Goal: Use online tool/utility: Utilize a website feature to perform a specific function

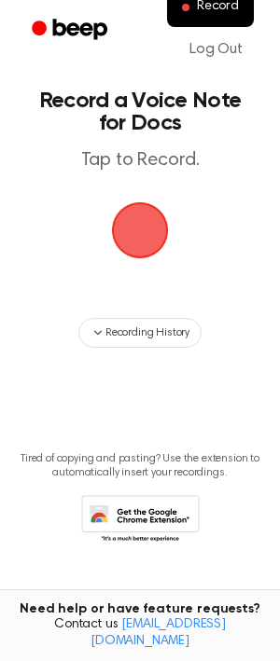
click at [125, 237] on span "button" at bounding box center [139, 230] width 69 height 69
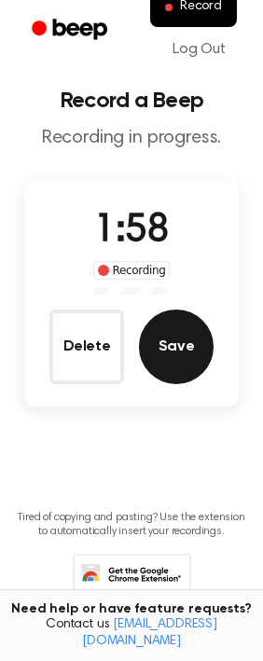
click at [140, 339] on button "Save" at bounding box center [176, 347] width 75 height 75
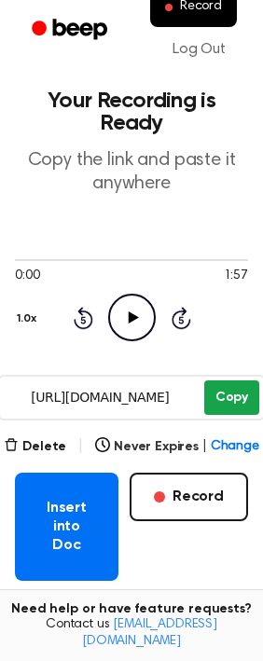
click at [228, 397] on button "Copy" at bounding box center [231, 397] width 55 height 35
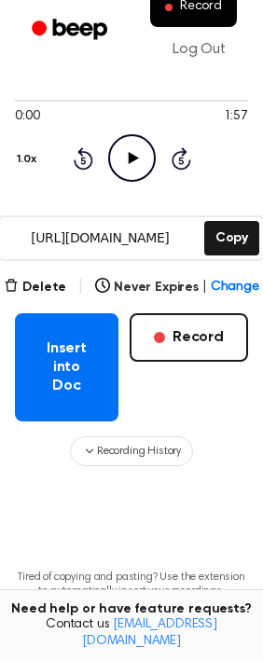
scroll to position [275, 0]
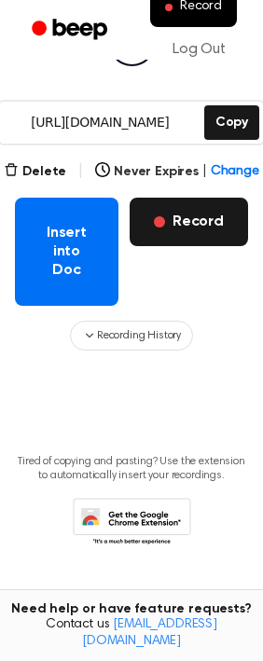
click at [181, 224] on button "Record" at bounding box center [189, 222] width 118 height 48
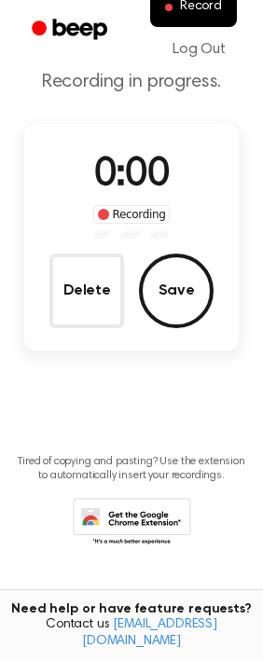
scroll to position [56, 0]
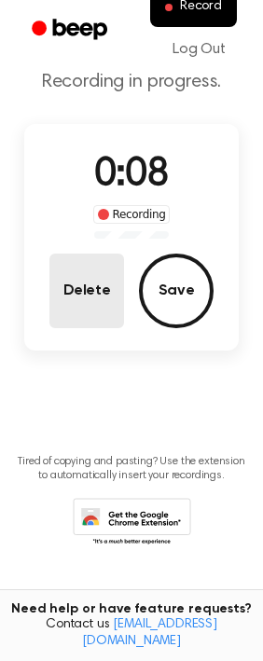
click at [82, 289] on button "Delete" at bounding box center [86, 291] width 75 height 75
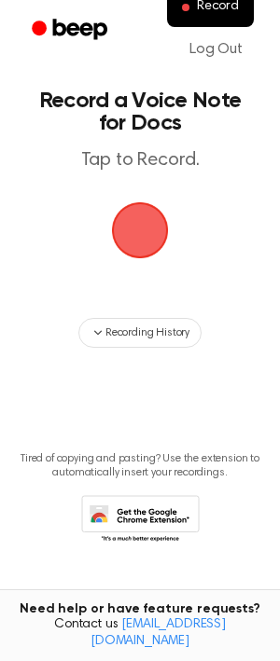
click at [143, 242] on span "button" at bounding box center [139, 230] width 67 height 67
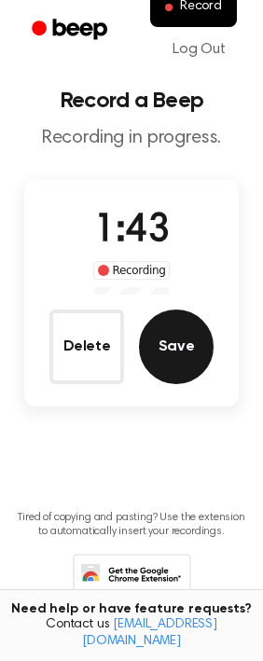
click at [192, 348] on button "Save" at bounding box center [176, 347] width 75 height 75
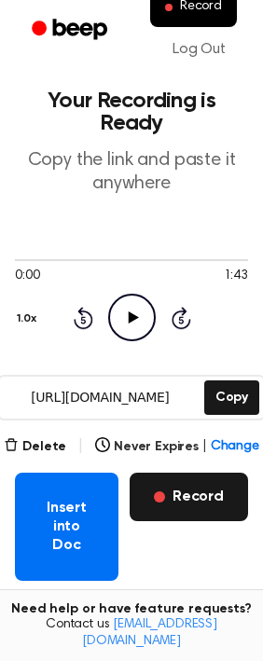
click at [211, 494] on button "Record" at bounding box center [189, 497] width 118 height 48
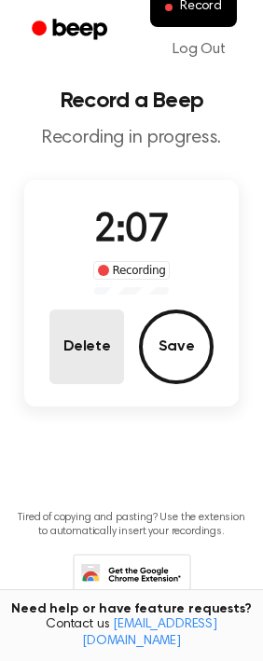
click at [86, 334] on button "Delete" at bounding box center [86, 347] width 75 height 75
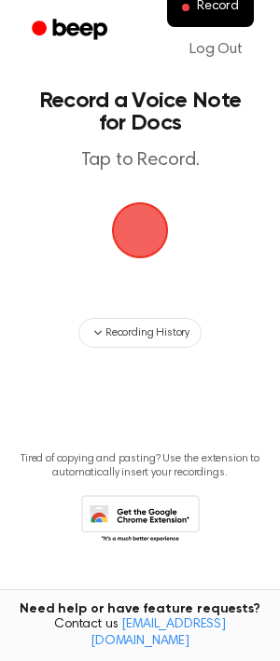
click at [169, 315] on main "Record a Voice Note for Docs Tap to Record. Recording History Tired of copying …" at bounding box center [140, 300] width 280 height 601
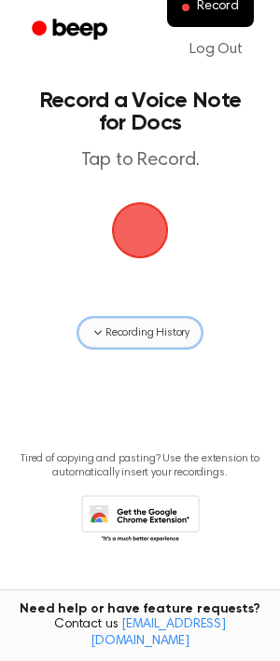
click at [172, 324] on span "Recording History" at bounding box center [147, 332] width 84 height 17
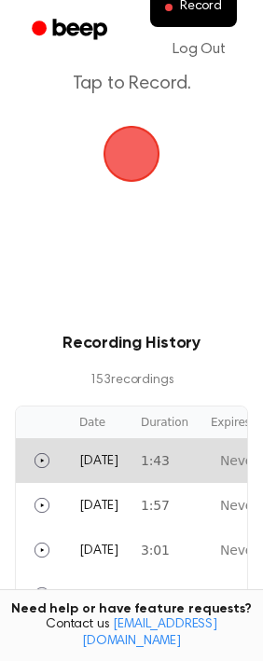
scroll to position [117, 0]
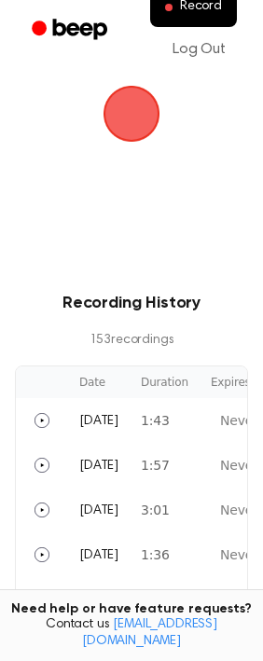
click at [117, 109] on span "button" at bounding box center [132, 114] width 61 height 61
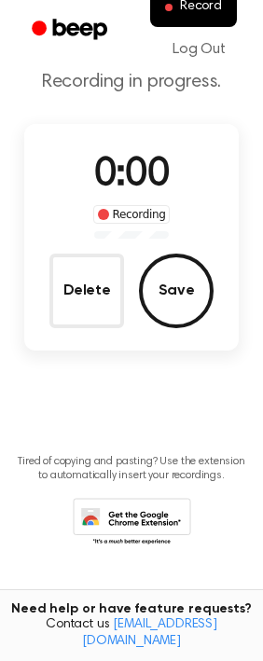
scroll to position [56, 0]
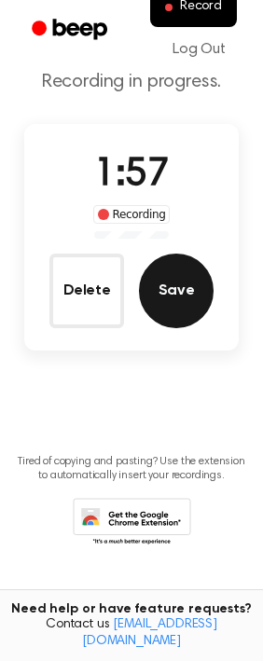
click at [187, 272] on button "Save" at bounding box center [176, 291] width 75 height 75
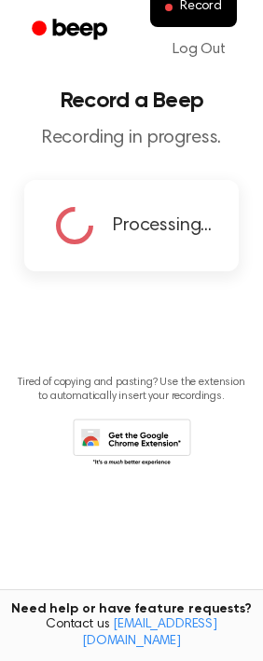
scroll to position [0, 0]
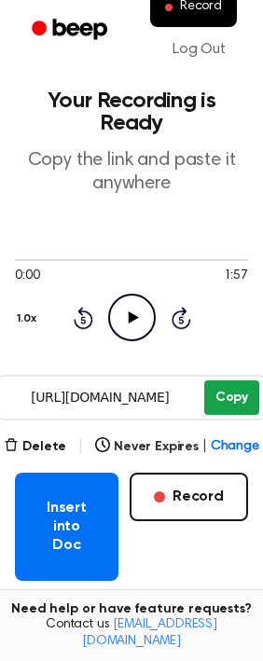
click at [233, 386] on button "Copy" at bounding box center [231, 397] width 55 height 35
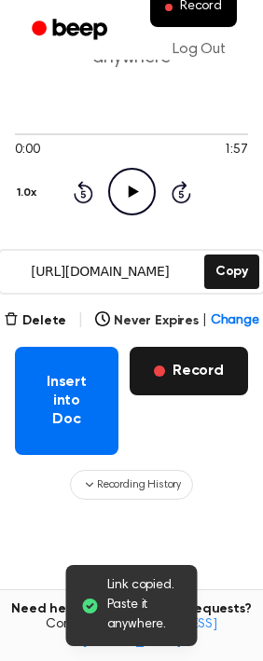
scroll to position [275, 0]
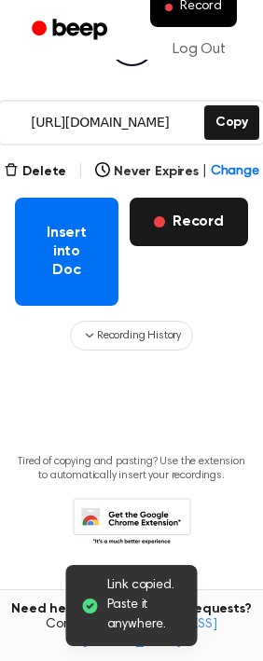
click at [193, 224] on button "Record" at bounding box center [189, 222] width 118 height 48
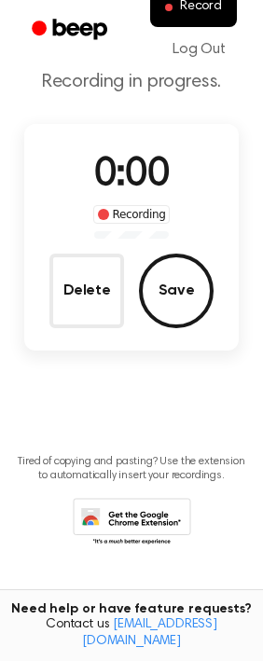
scroll to position [56, 0]
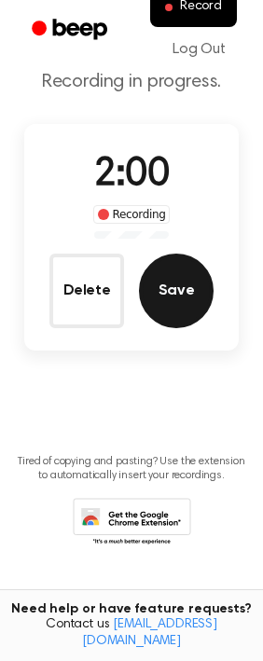
click at [195, 287] on button "Save" at bounding box center [176, 291] width 75 height 75
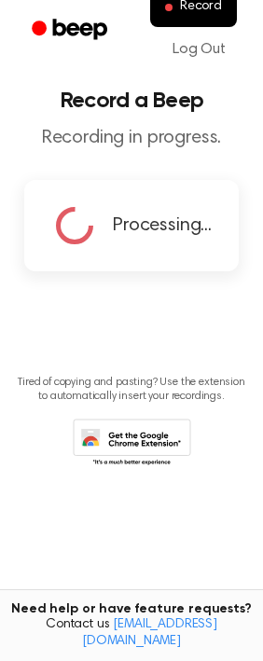
scroll to position [0, 0]
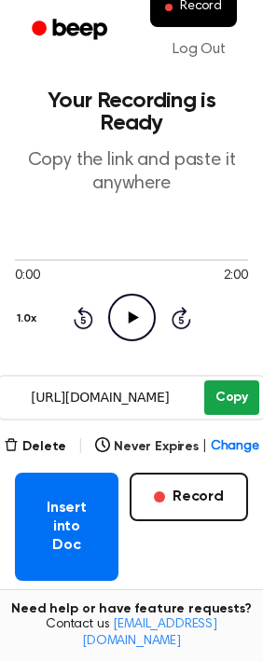
click at [237, 400] on button "Copy" at bounding box center [231, 397] width 55 height 35
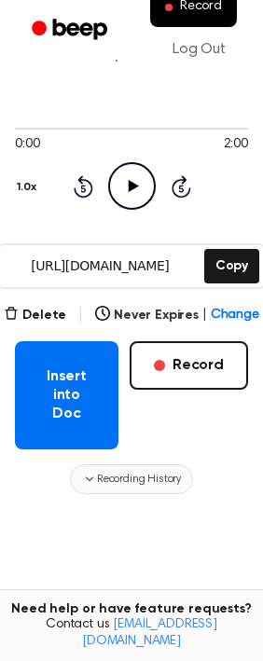
scroll to position [275, 0]
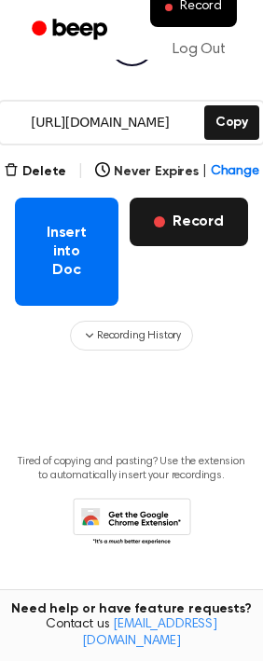
click at [188, 228] on button "Record" at bounding box center [189, 222] width 118 height 48
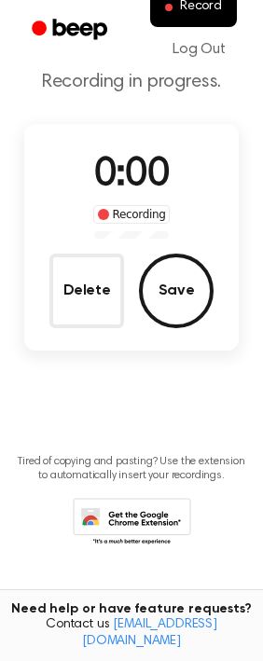
scroll to position [56, 0]
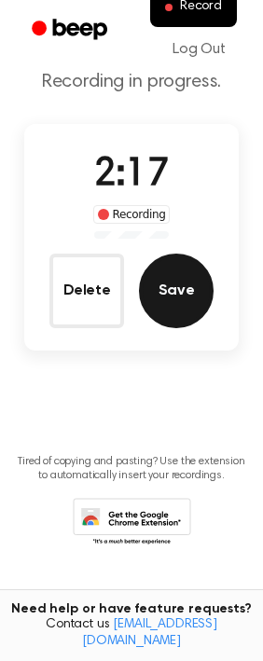
click at [194, 270] on button "Save" at bounding box center [176, 291] width 75 height 75
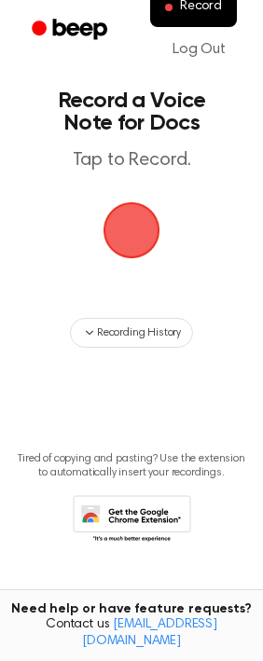
scroll to position [0, 0]
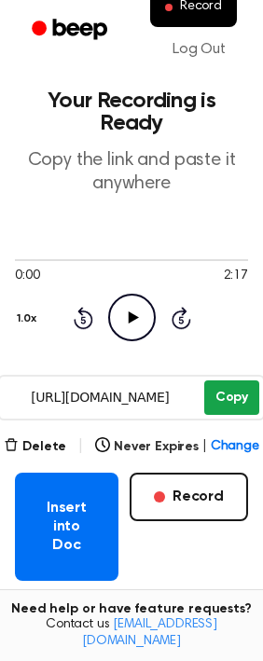
click at [241, 354] on main "Your Recording is Ready Copy the link and paste it anywhere 0:00 2:17 1.0x Rewi…" at bounding box center [131, 438] width 263 height 876
click at [234, 407] on button "Copy" at bounding box center [231, 397] width 55 height 35
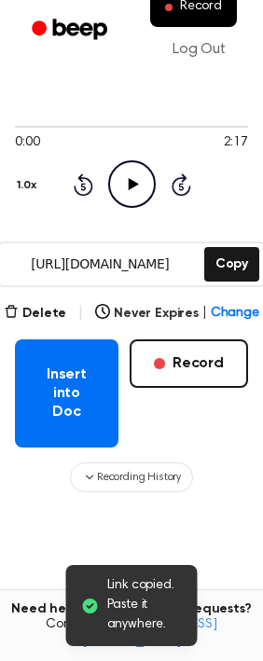
scroll to position [233, 0]
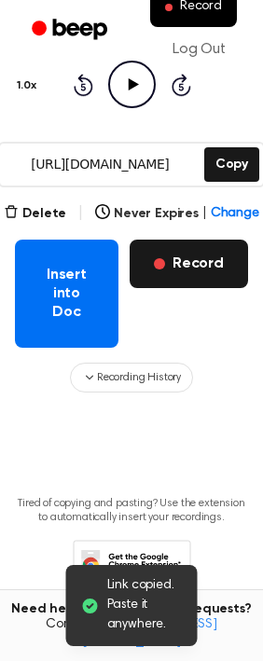
click at [187, 257] on button "Record" at bounding box center [189, 264] width 118 height 48
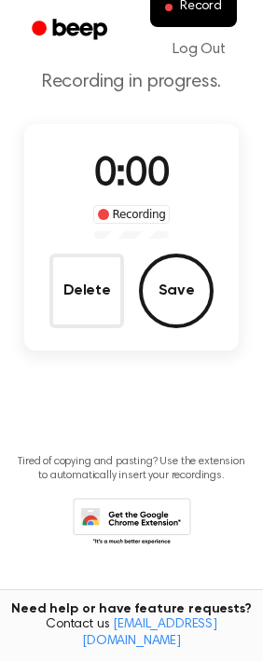
scroll to position [14, 0]
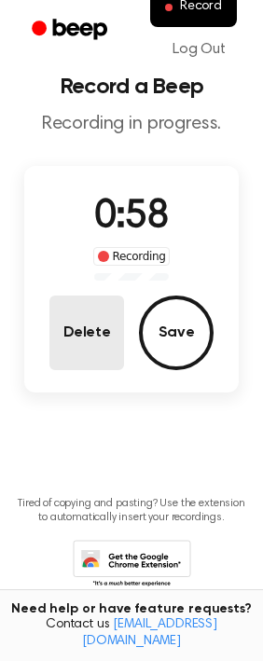
click at [87, 312] on button "Delete" at bounding box center [86, 333] width 75 height 75
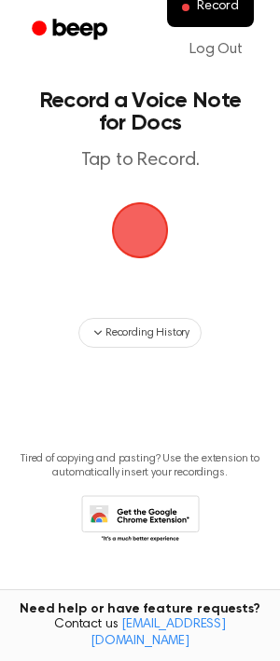
click at [131, 237] on span "button" at bounding box center [140, 231] width 96 height 96
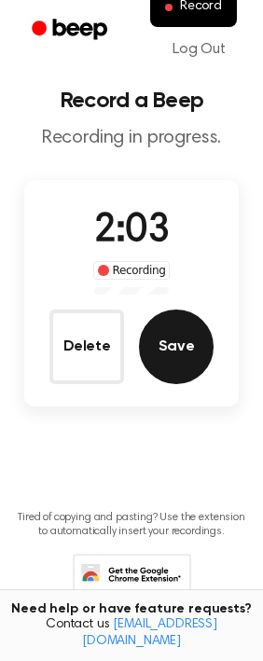
click at [186, 354] on button "Save" at bounding box center [176, 347] width 75 height 75
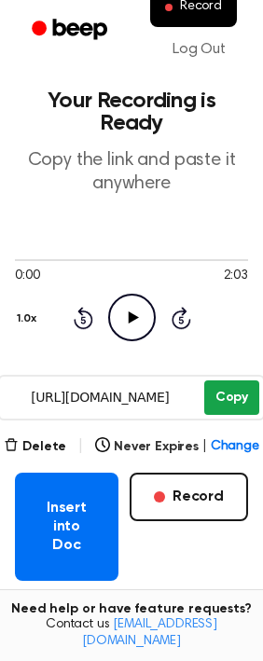
drag, startPoint x: 244, startPoint y: 387, endPoint x: 224, endPoint y: 386, distance: 20.5
click at [242, 386] on button "Copy" at bounding box center [231, 397] width 55 height 35
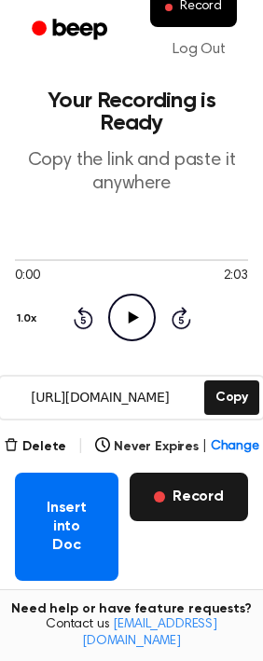
click at [165, 493] on span "button" at bounding box center [159, 496] width 11 height 11
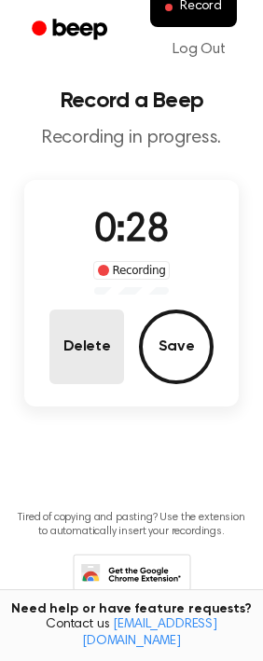
click at [78, 349] on button "Delete" at bounding box center [86, 347] width 75 height 75
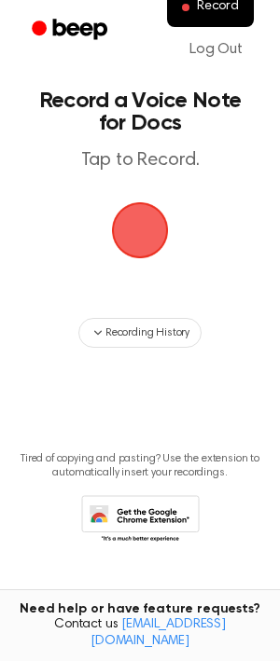
click at [161, 227] on span "button" at bounding box center [139, 230] width 63 height 63
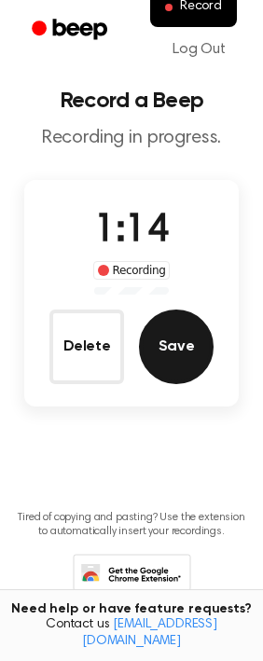
click at [169, 330] on button "Save" at bounding box center [176, 347] width 75 height 75
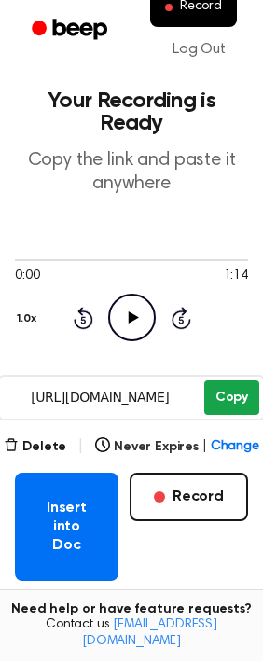
click at [226, 397] on button "Copy" at bounding box center [231, 397] width 55 height 35
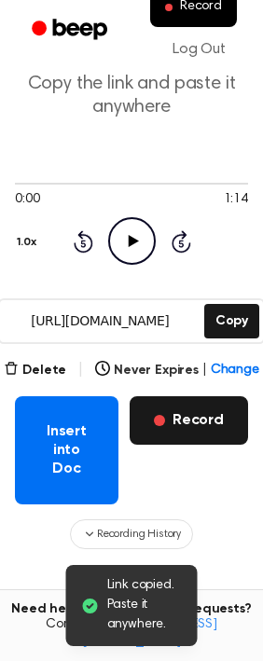
scroll to position [117, 0]
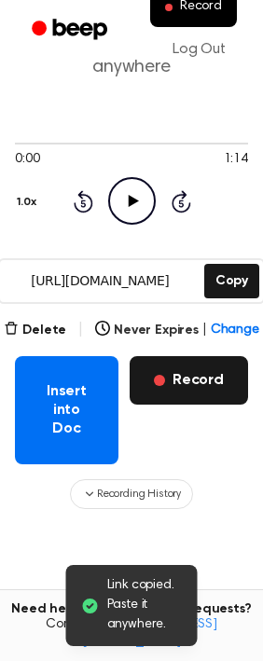
click at [173, 395] on button "Record" at bounding box center [189, 380] width 118 height 48
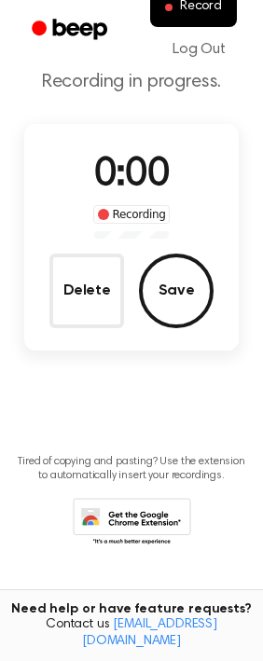
scroll to position [0, 0]
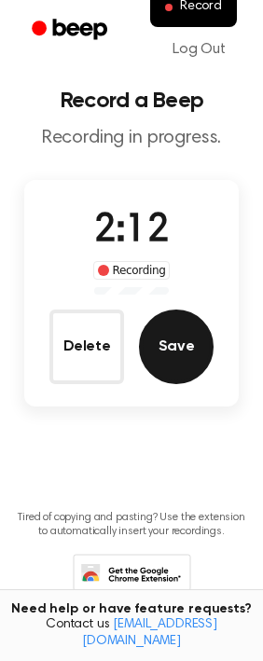
click at [181, 318] on button "Save" at bounding box center [176, 347] width 75 height 75
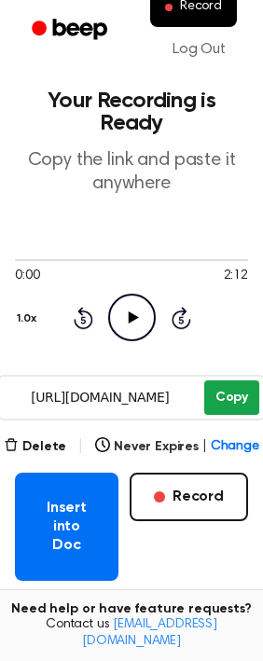
click at [229, 391] on button "Copy" at bounding box center [231, 397] width 55 height 35
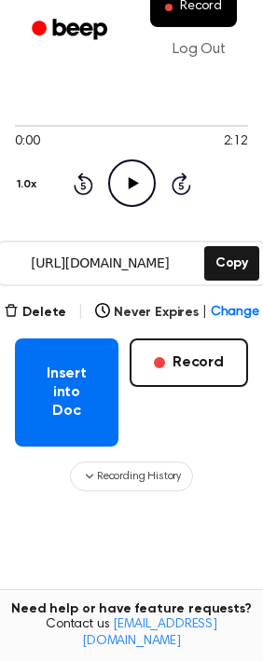
scroll to position [233, 0]
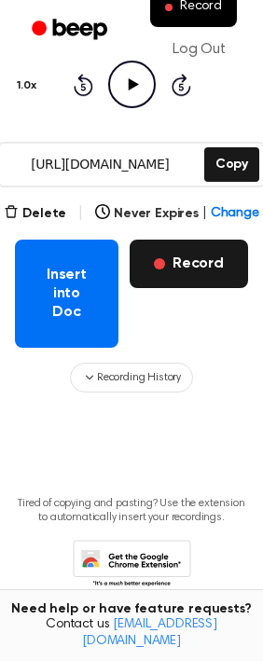
click at [189, 256] on button "Record" at bounding box center [189, 264] width 118 height 48
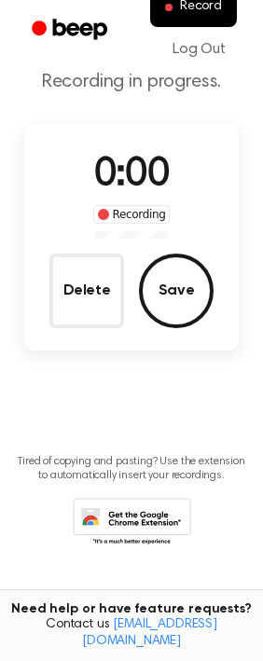
scroll to position [14, 0]
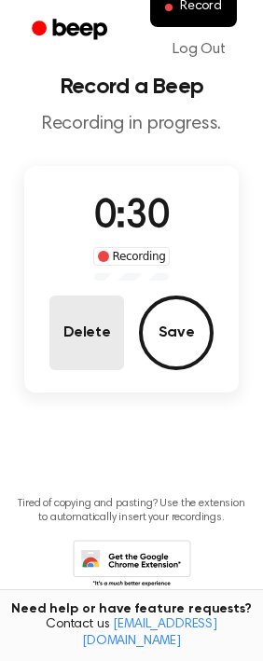
click at [63, 337] on button "Delete" at bounding box center [86, 333] width 75 height 75
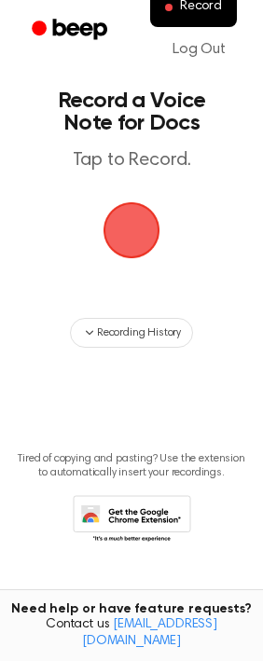
scroll to position [0, 0]
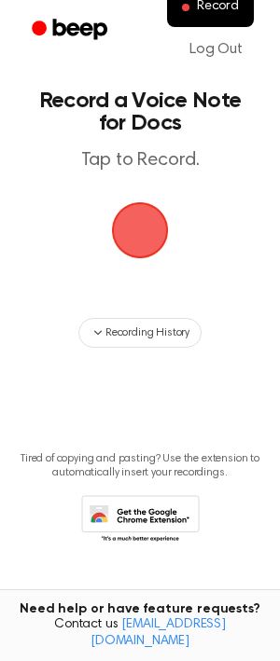
click at [145, 207] on span "button" at bounding box center [139, 230] width 63 height 63
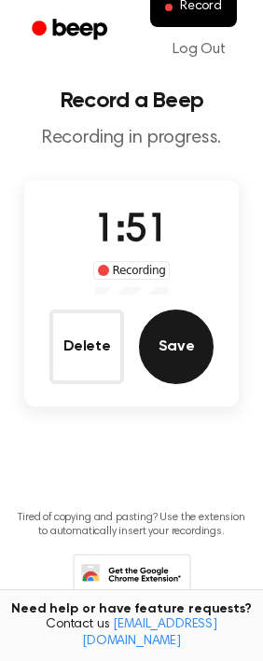
click at [162, 340] on button "Save" at bounding box center [176, 347] width 75 height 75
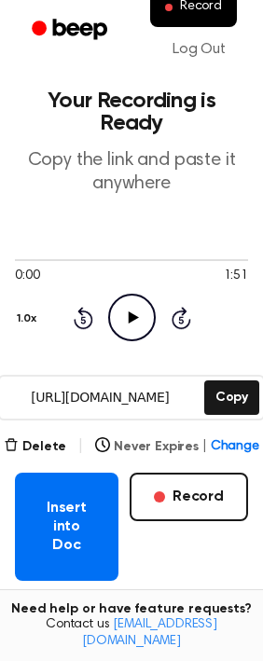
drag, startPoint x: 228, startPoint y: 396, endPoint x: 239, endPoint y: 456, distance: 60.6
click at [228, 398] on button "Copy" at bounding box center [231, 397] width 55 height 35
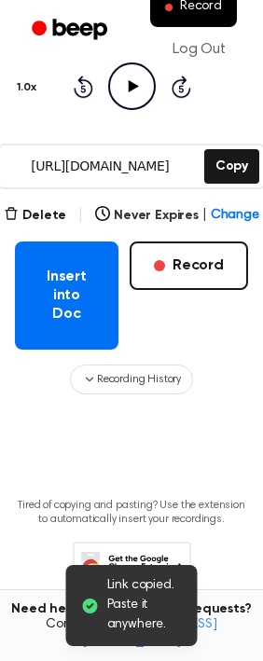
scroll to position [275, 0]
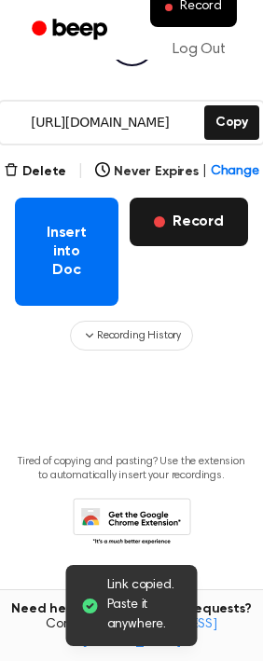
click at [191, 220] on button "Record" at bounding box center [189, 222] width 118 height 48
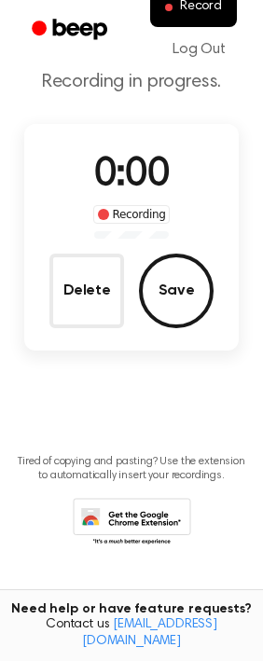
scroll to position [56, 0]
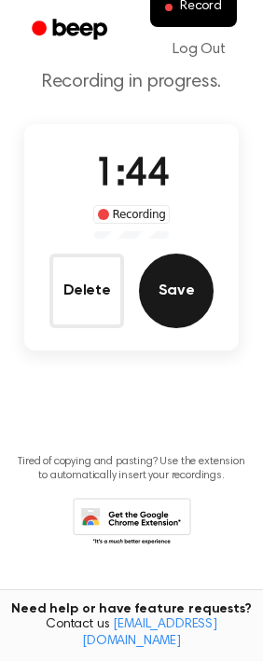
click at [185, 273] on button "Save" at bounding box center [176, 291] width 75 height 75
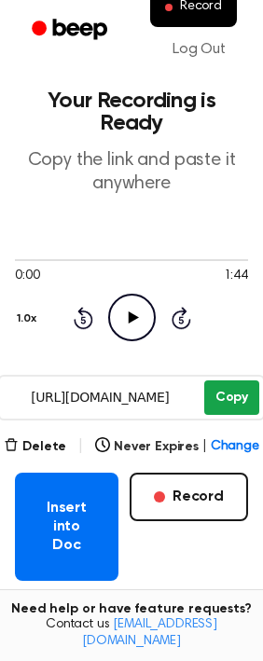
click at [225, 355] on div "0:00 1:44 1.0x Rewind 5 seconds Play Audio Skip 5 seconds" at bounding box center [131, 297] width 233 height 142
click at [226, 388] on button "Copy" at bounding box center [231, 397] width 55 height 35
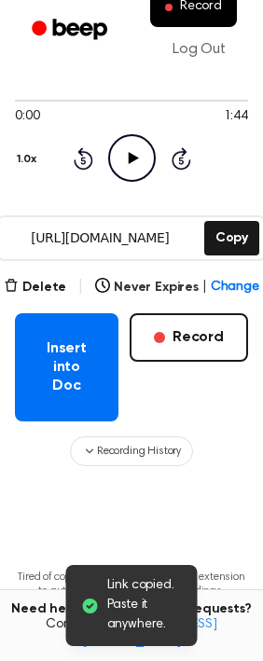
scroll to position [233, 0]
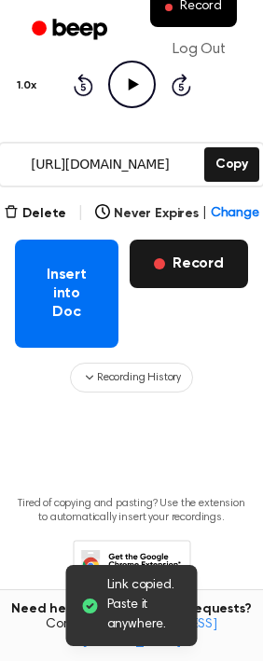
click at [198, 273] on button "Record" at bounding box center [189, 264] width 118 height 48
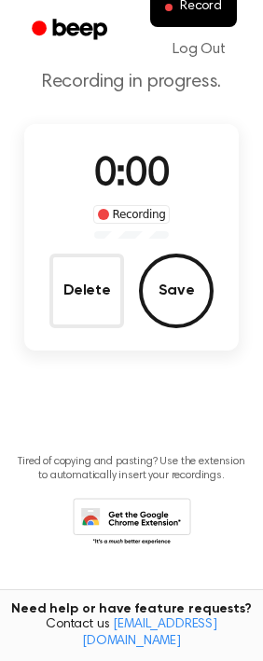
scroll to position [14, 0]
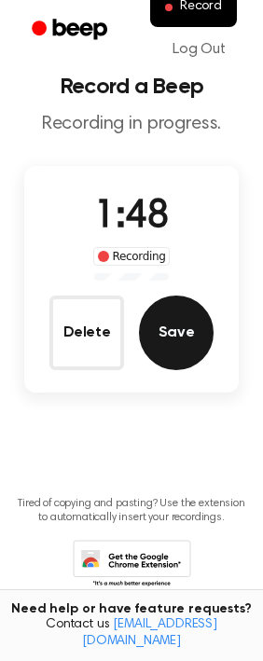
click at [168, 352] on button "Save" at bounding box center [176, 333] width 75 height 75
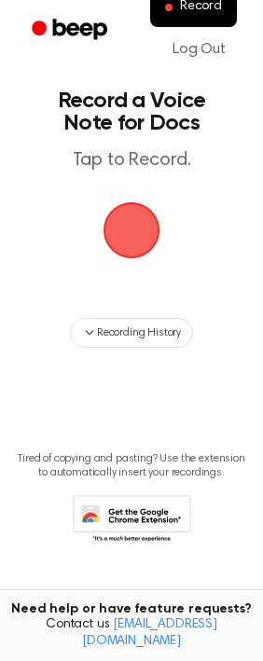
scroll to position [0, 0]
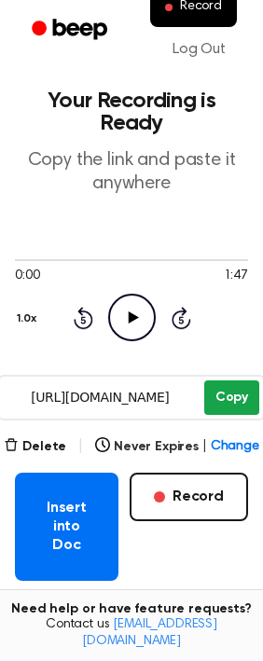
click at [240, 382] on button "Copy" at bounding box center [231, 397] width 55 height 35
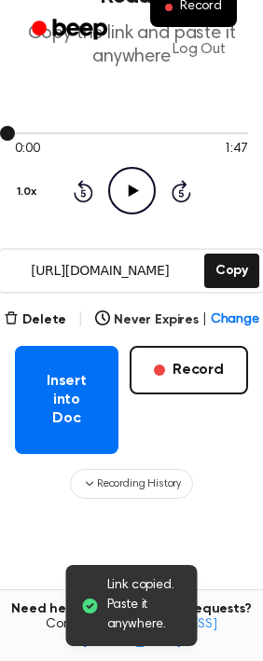
scroll to position [275, 0]
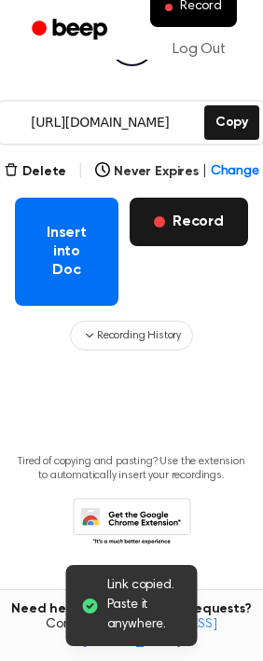
click at [214, 235] on button "Record" at bounding box center [189, 222] width 118 height 48
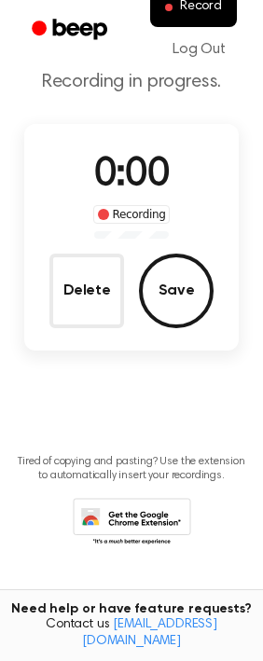
scroll to position [56, 0]
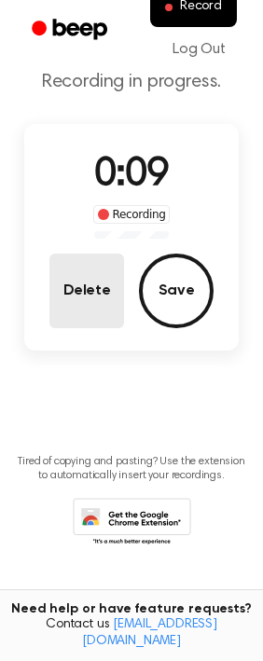
click at [93, 282] on button "Delete" at bounding box center [86, 291] width 75 height 75
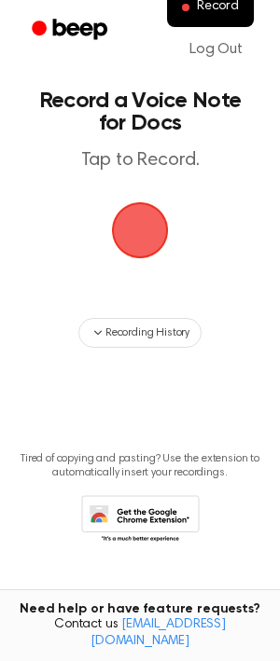
click at [138, 210] on span "button" at bounding box center [140, 230] width 61 height 61
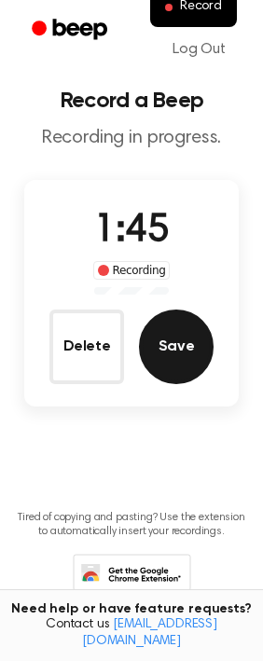
click at [173, 324] on button "Save" at bounding box center [176, 347] width 75 height 75
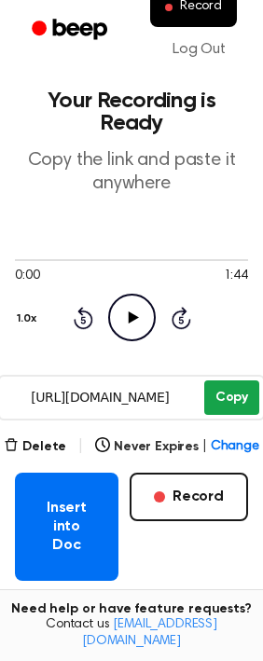
click at [255, 389] on button "Copy" at bounding box center [231, 397] width 55 height 35
